Goal: Find specific page/section: Find specific page/section

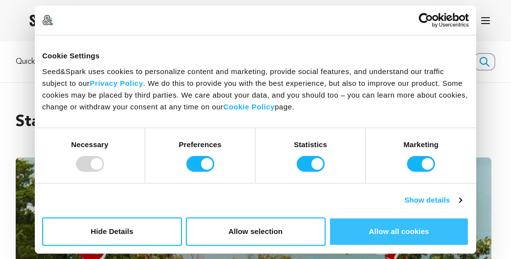
click at [373, 227] on button "Allow all cookies" at bounding box center [399, 231] width 140 height 28
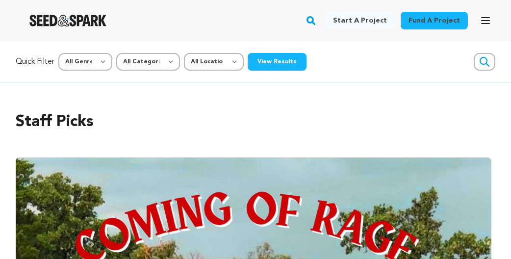
click at [63, 19] on img "Seed&Spark Homepage" at bounding box center [67, 21] width 77 height 12
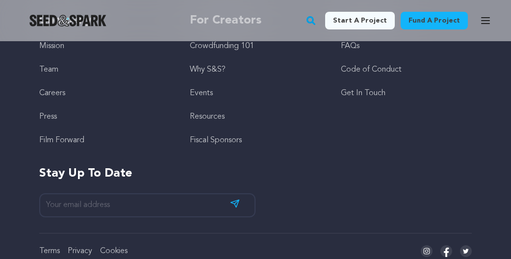
scroll to position [2873, 0]
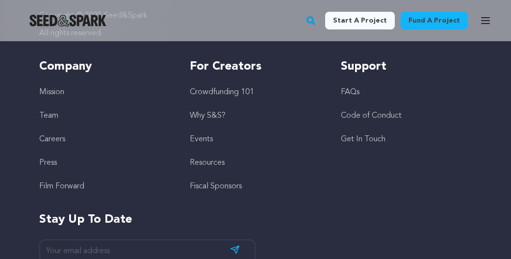
click at [63, 133] on li "Careers" at bounding box center [104, 139] width 131 height 12
click at [57, 135] on link "Careers" at bounding box center [52, 139] width 26 height 8
click at [376, 138] on link "Get In Touch" at bounding box center [363, 140] width 45 height 8
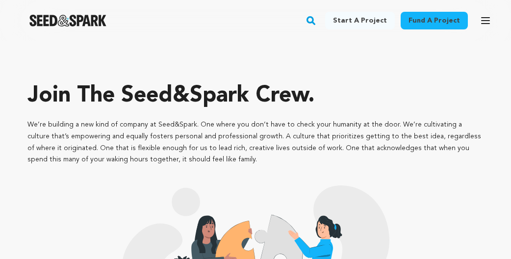
scroll to position [765, 0]
